Goal: Task Accomplishment & Management: Manage account settings

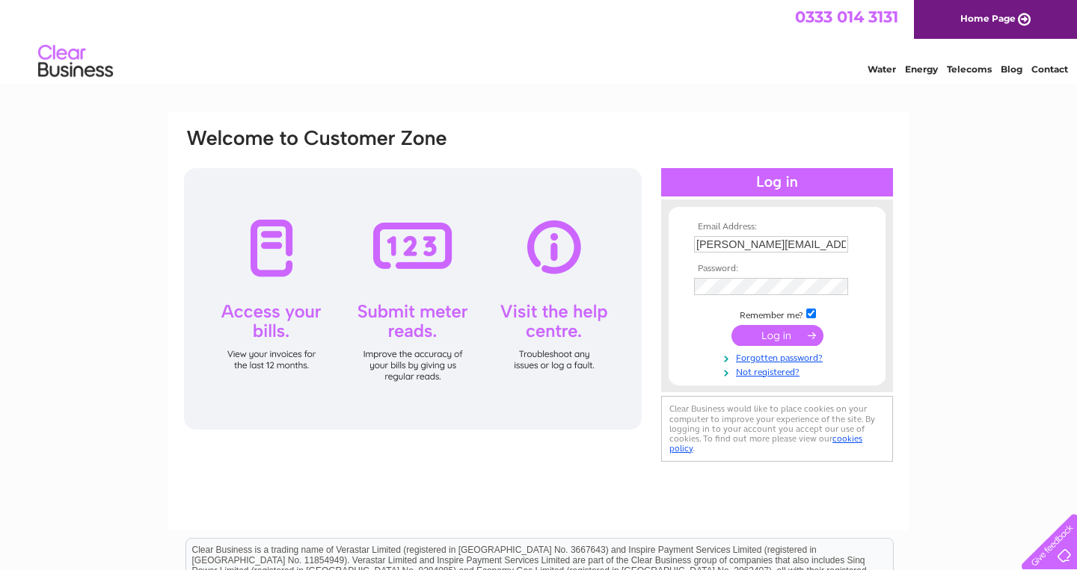
click at [775, 337] on input "submit" at bounding box center [777, 335] width 92 height 21
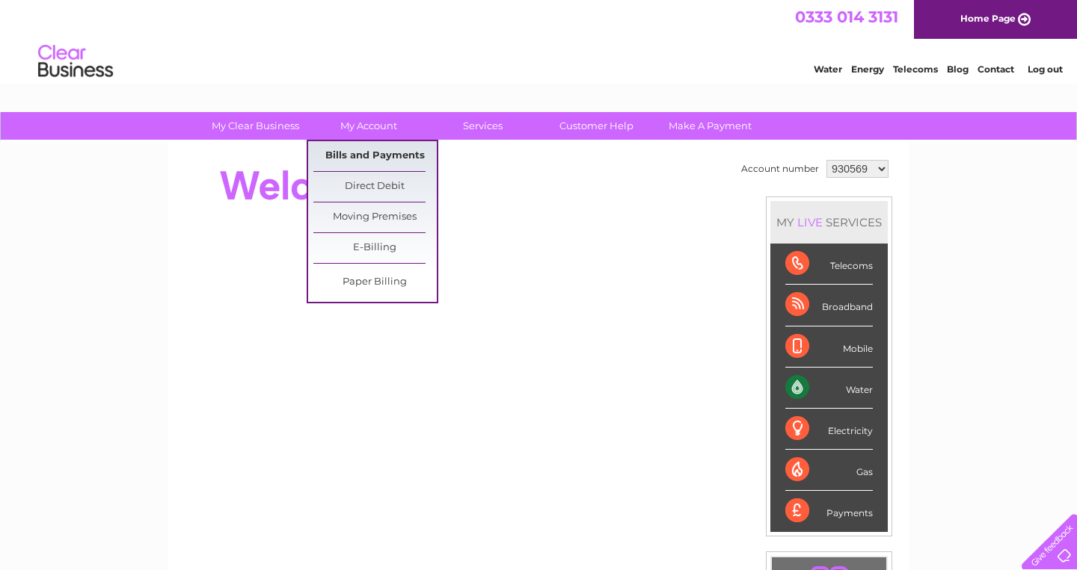
click at [374, 154] on link "Bills and Payments" at bounding box center [374, 156] width 123 height 30
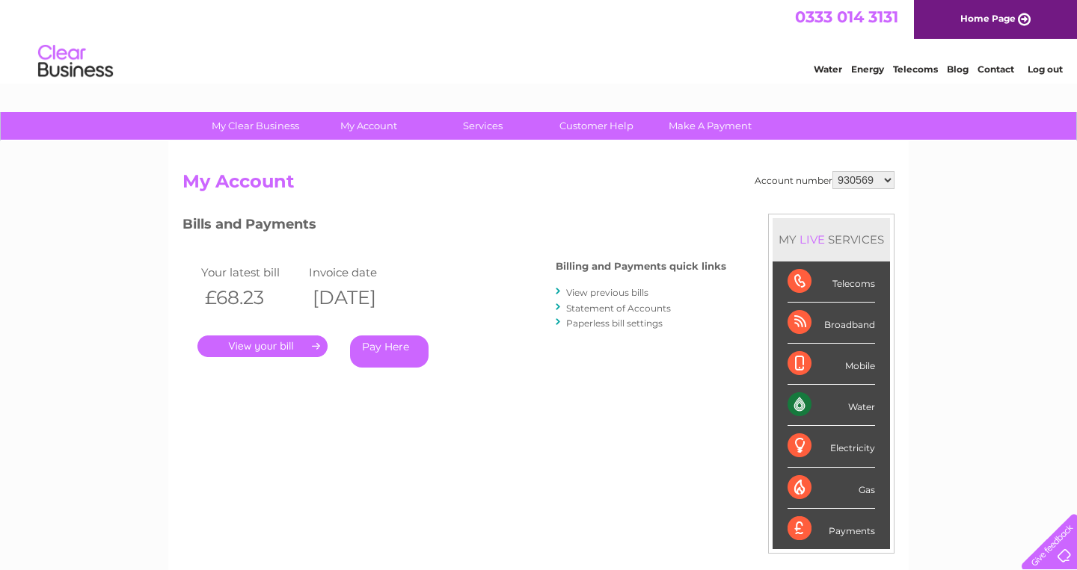
click at [299, 344] on link "." at bounding box center [262, 347] width 130 height 22
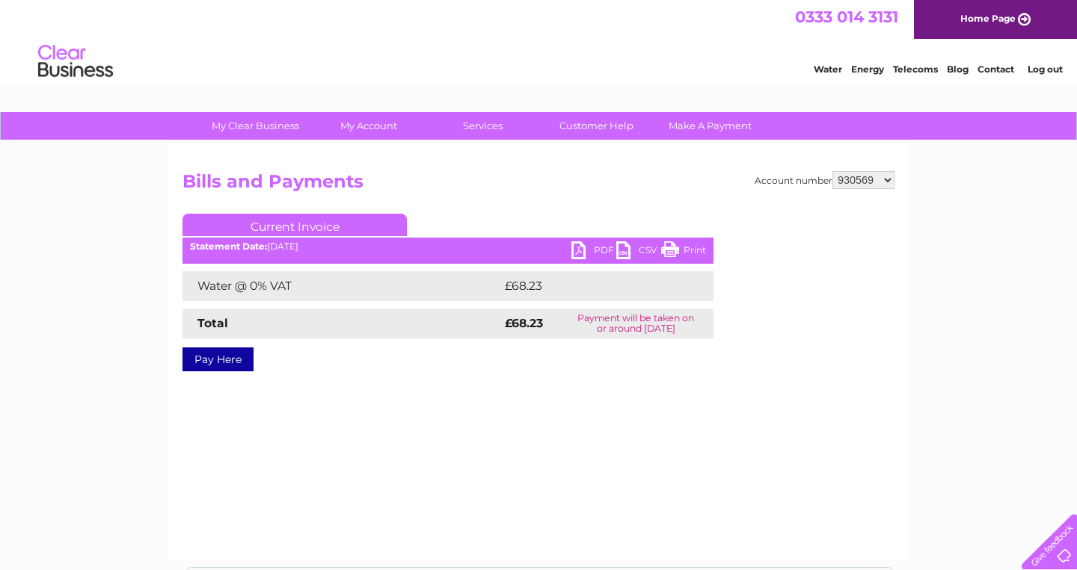
click at [580, 248] on link "PDF" at bounding box center [593, 253] width 45 height 22
select select "969609"
click option "969609" at bounding box center [0, 0] width 0 height 0
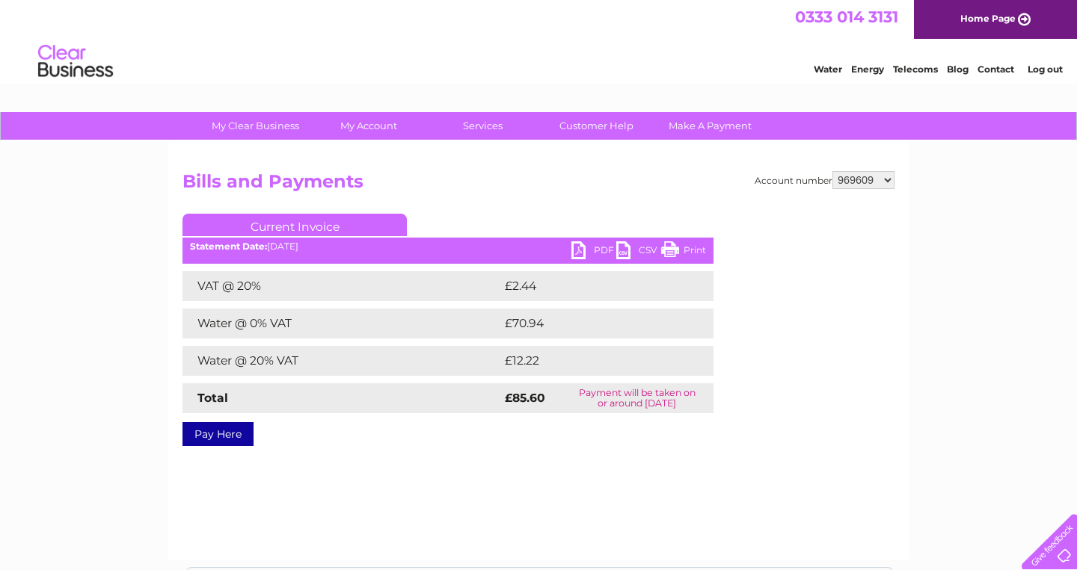
click at [576, 251] on link "PDF" at bounding box center [593, 253] width 45 height 22
